Goal: Information Seeking & Learning: Learn about a topic

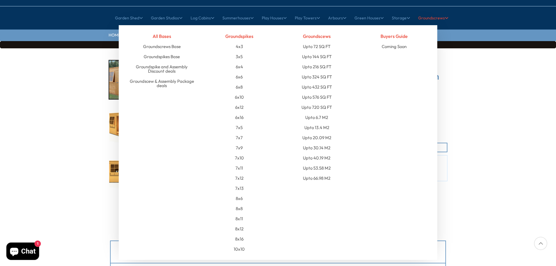
scroll to position [67, 0]
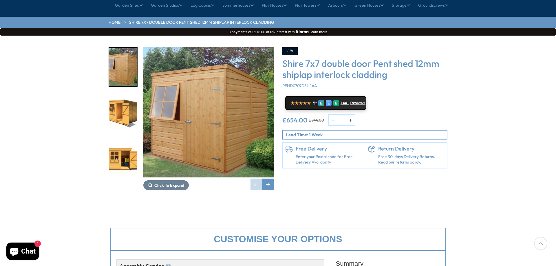
click at [384, 58] on h3 "Shire 7x7 double door Pent shed 12mm shiplap interlock cladding" at bounding box center [364, 69] width 165 height 22
drag, startPoint x: 384, startPoint y: 46, endPoint x: 288, endPoint y: 46, distance: 95.8
click at [288, 58] on h3 "Shire 7x7 double door Pent shed 12mm shiplap interlock cladding" at bounding box center [364, 69] width 165 height 22
copy h3 "Shire 7x7 double door Pent"
click at [270, 179] on div "Next slide" at bounding box center [268, 185] width 12 height 12
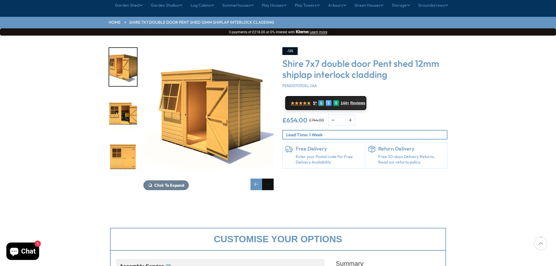
click at [270, 179] on div "Next slide" at bounding box center [268, 185] width 12 height 12
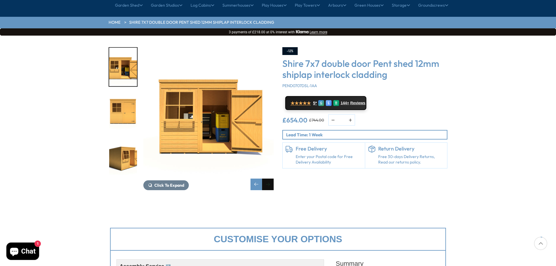
click at [270, 179] on div "Next slide" at bounding box center [268, 185] width 12 height 12
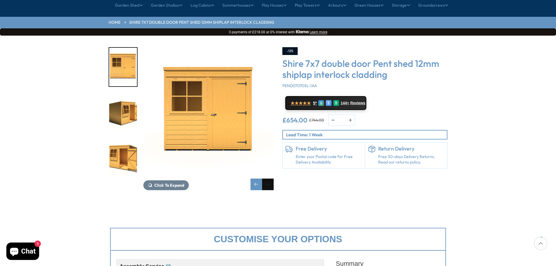
click at [270, 179] on div "Next slide" at bounding box center [268, 185] width 12 height 12
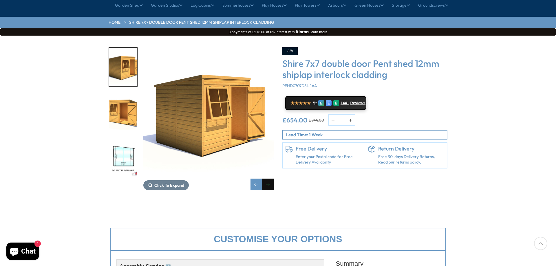
click at [270, 179] on div "Next slide" at bounding box center [268, 185] width 12 height 12
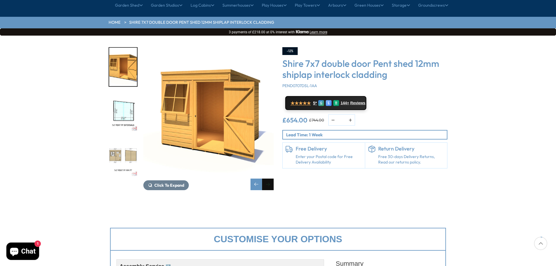
click at [270, 179] on div "Next slide" at bounding box center [268, 185] width 12 height 12
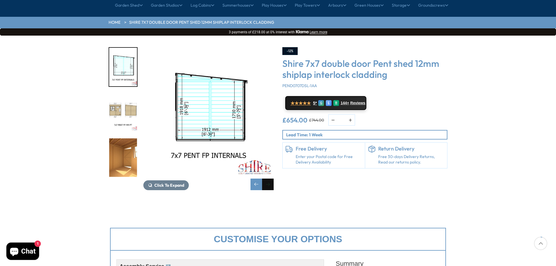
click at [270, 179] on div "Next slide" at bounding box center [268, 185] width 12 height 12
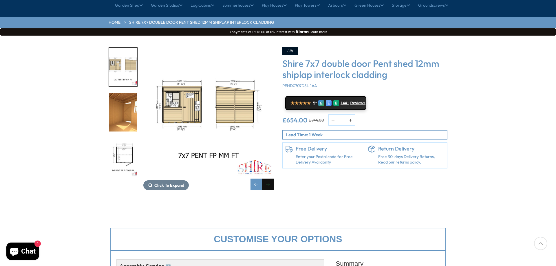
click at [270, 179] on div "Next slide" at bounding box center [268, 185] width 12 height 12
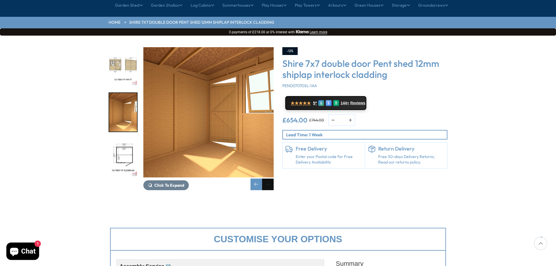
click at [270, 179] on div "Next slide" at bounding box center [268, 185] width 12 height 12
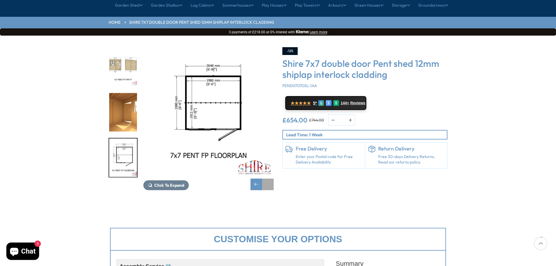
click at [269, 179] on div "Next slide" at bounding box center [268, 185] width 12 height 12
click at [254, 179] on div "Previous slide" at bounding box center [256, 185] width 12 height 12
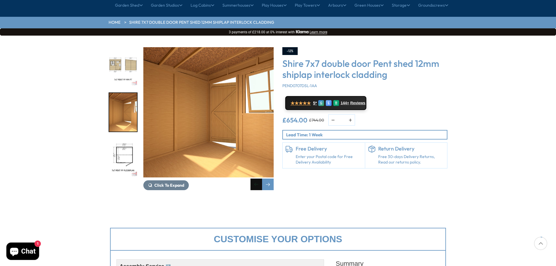
click at [254, 179] on div "Previous slide" at bounding box center [256, 185] width 12 height 12
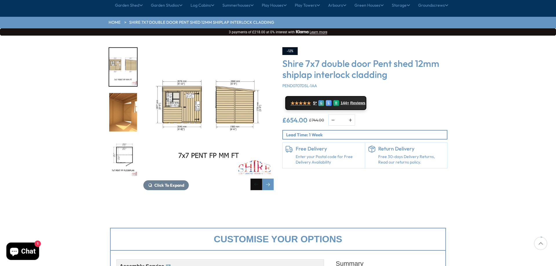
click at [254, 179] on div "Previous slide" at bounding box center [256, 185] width 12 height 12
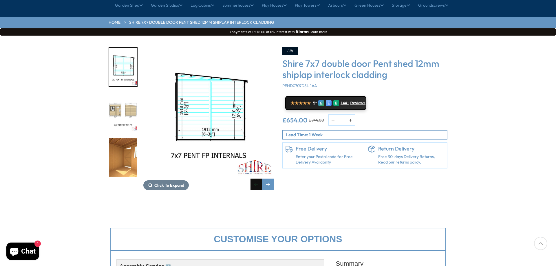
click at [254, 179] on div "Previous slide" at bounding box center [256, 185] width 12 height 12
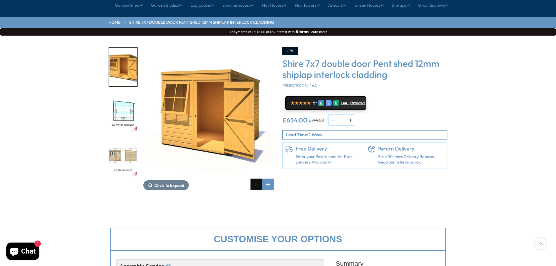
click at [254, 179] on div "Previous slide" at bounding box center [256, 185] width 12 height 12
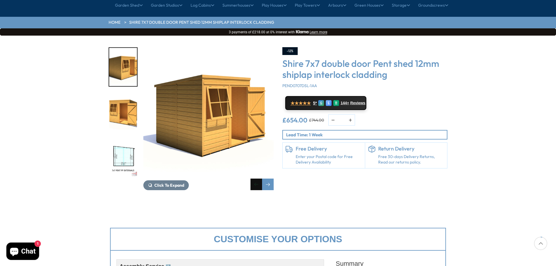
click at [254, 179] on div "Previous slide" at bounding box center [256, 185] width 12 height 12
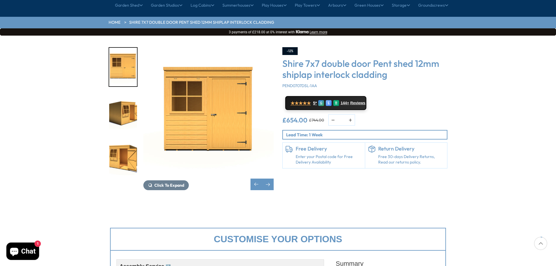
drag, startPoint x: 254, startPoint y: 169, endPoint x: 431, endPoint y: 187, distance: 178.3
click at [254, 179] on div "Previous slide" at bounding box center [256, 185] width 12 height 12
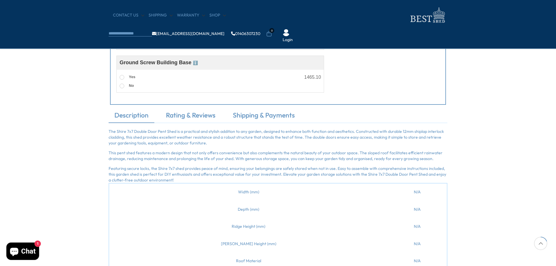
scroll to position [405, 0]
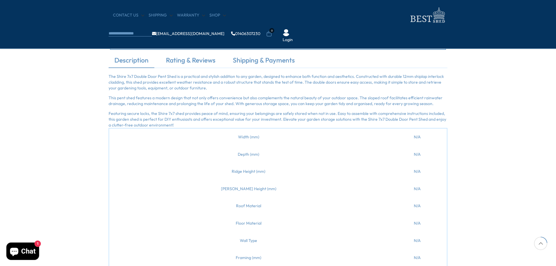
click at [110, 76] on p "The Shire 7x7 Double Door Pent Shed is a practical and stylish addition to any …" at bounding box center [277, 82] width 339 height 17
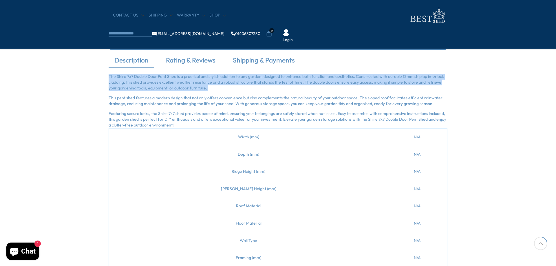
drag, startPoint x: 110, startPoint y: 76, endPoint x: 204, endPoint y: 86, distance: 94.3
click at [204, 86] on p "The Shire 7x7 Double Door Pent Shed is a practical and stylish addition to any …" at bounding box center [277, 82] width 339 height 17
copy div "The Shire 7x7 Double Door Pent Shed is a practical and stylish addition to any …"
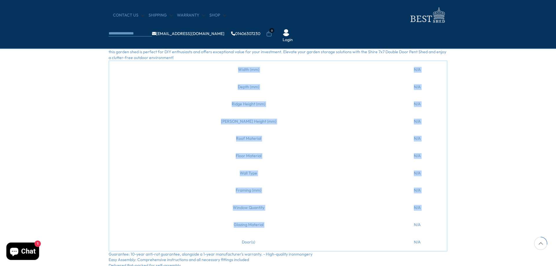
scroll to position [540, 0]
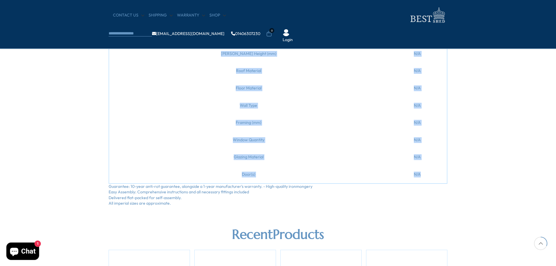
drag, startPoint x: 216, startPoint y: 68, endPoint x: 416, endPoint y: 175, distance: 226.8
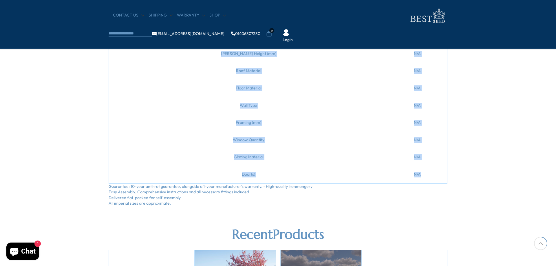
click at [416, 175] on tbody "Width (mm) N/A Depth (mm) N/A Ridge Height (mm) N/A [PERSON_NAME] Height (mm) N…" at bounding box center [278, 88] width 338 height 190
copy tbody "Width (mm) N/A Depth (mm) N/A Ridge Height (mm) N/A [PERSON_NAME] Height (mm) N…"
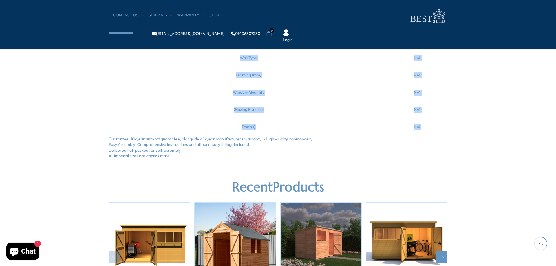
scroll to position [575, 0]
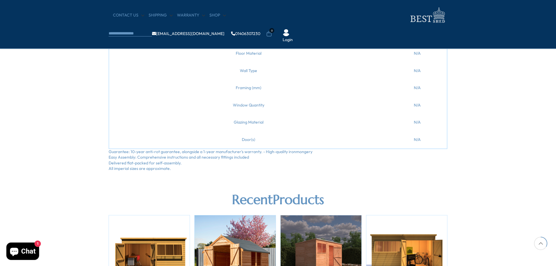
click at [494, 140] on div "Description Rating & Reviews Shipping & Payments The Shire 7x7 Double Door Pent…" at bounding box center [278, 29] width 556 height 286
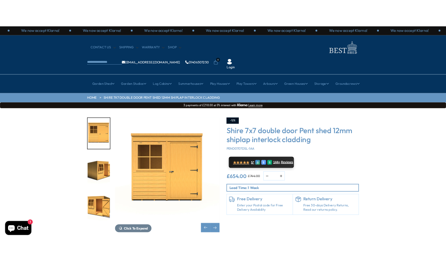
scroll to position [0, 0]
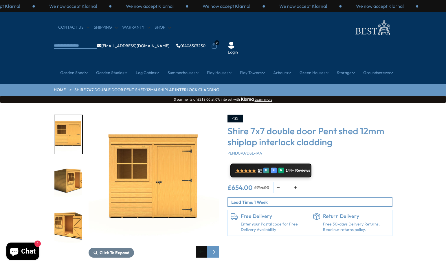
click at [203, 246] on div "Previous slide" at bounding box center [202, 252] width 12 height 12
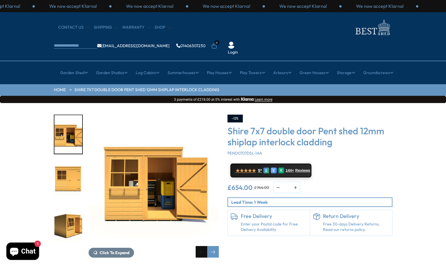
click at [203, 246] on div "Previous slide" at bounding box center [202, 252] width 12 height 12
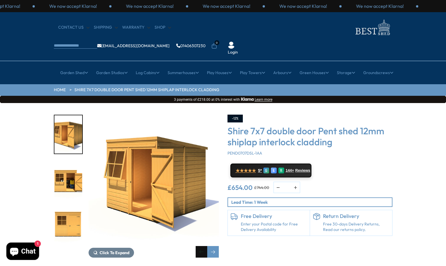
click at [203, 246] on div "Previous slide" at bounding box center [202, 252] width 12 height 12
click at [337, 237] on div "-12% Shire 7x7 double door Pent shed 12mm shiplap interlock cladding PEND0707DS…" at bounding box center [310, 186] width 174 height 143
click at [200, 246] on div "Previous slide" at bounding box center [202, 252] width 12 height 12
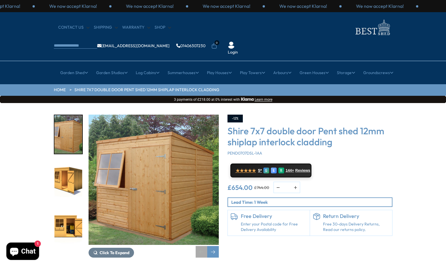
click at [200, 246] on div "Previous slide" at bounding box center [202, 252] width 12 height 12
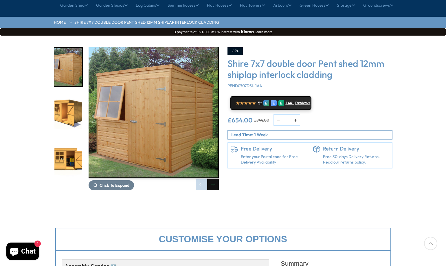
click at [215, 179] on div "Next slide" at bounding box center [213, 185] width 12 height 12
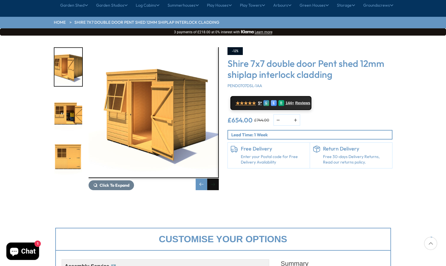
click at [215, 179] on div "Next slide" at bounding box center [213, 185] width 12 height 12
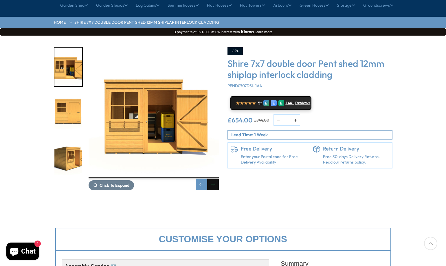
click at [215, 179] on div "Next slide" at bounding box center [213, 185] width 12 height 12
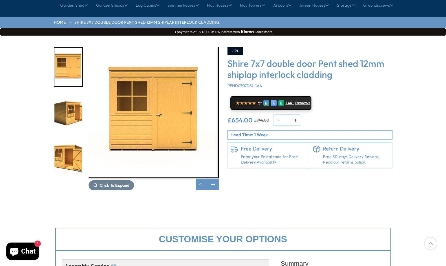
click at [219, 166] on div "Click To Expand Click To Expand Click To Expand Click To Expand Click To Expand…" at bounding box center [136, 118] width 174 height 143
click at [214, 179] on div "Next slide" at bounding box center [213, 185] width 12 height 12
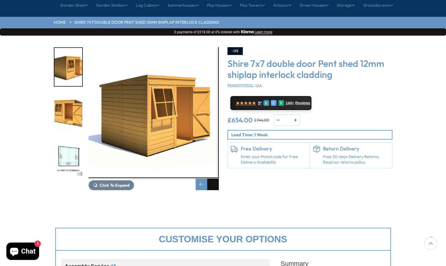
click at [214, 179] on div "Next slide" at bounding box center [213, 185] width 12 height 12
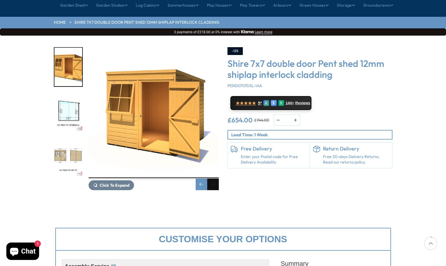
click at [214, 179] on div "Next slide" at bounding box center [213, 185] width 12 height 12
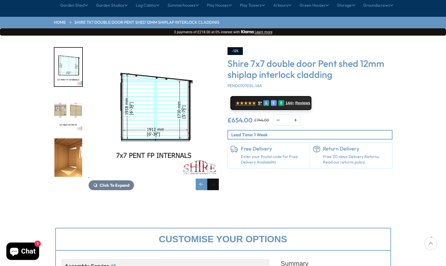
click at [214, 179] on div "Next slide" at bounding box center [213, 185] width 12 height 12
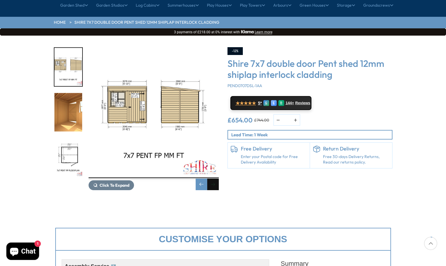
click at [213, 179] on div "Next slide" at bounding box center [213, 185] width 12 height 12
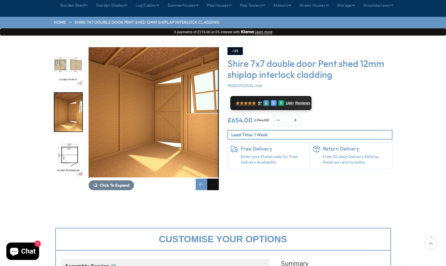
click at [216, 179] on div "Next slide" at bounding box center [213, 185] width 12 height 12
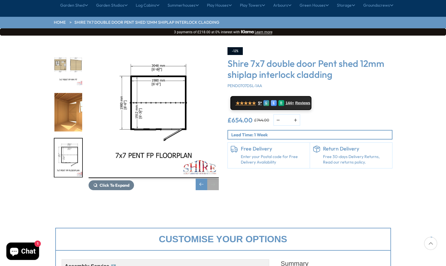
click at [216, 179] on div "Next slide" at bounding box center [213, 185] width 12 height 12
